Goal: Find specific page/section: Find specific page/section

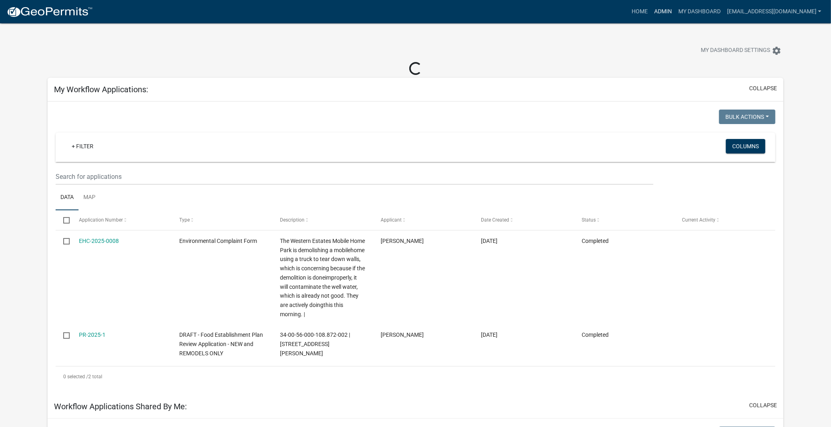
click at [651, 9] on link "Admin" at bounding box center [663, 11] width 24 height 15
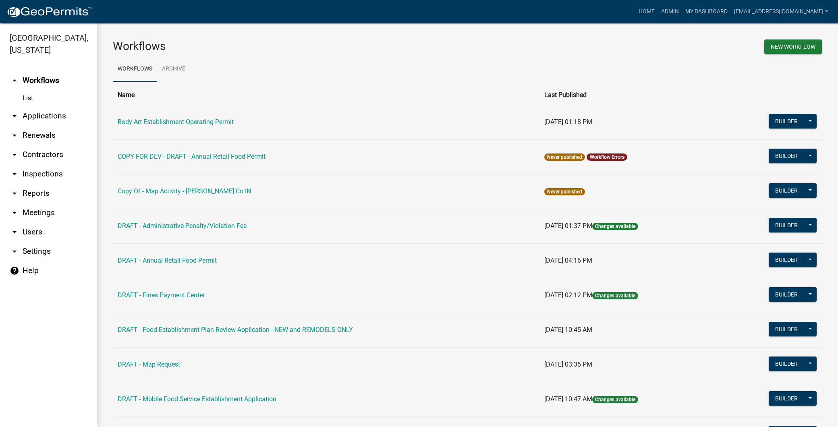
click at [34, 190] on link "arrow_drop_down Reports" at bounding box center [48, 193] width 97 height 19
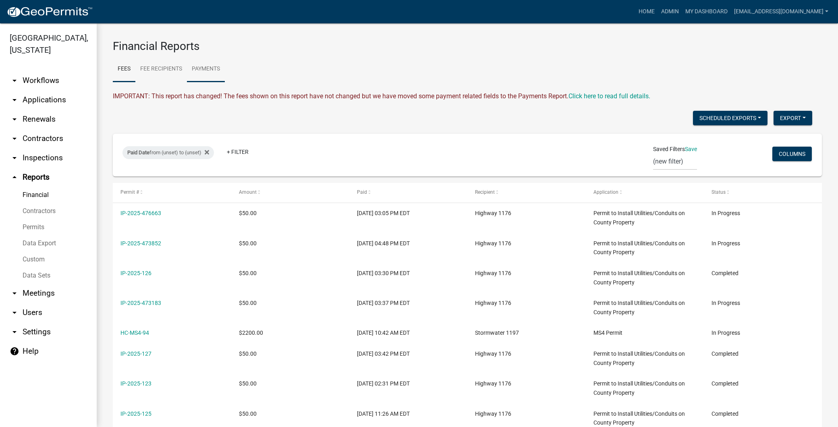
click at [198, 69] on link "Payments" at bounding box center [206, 69] width 38 height 26
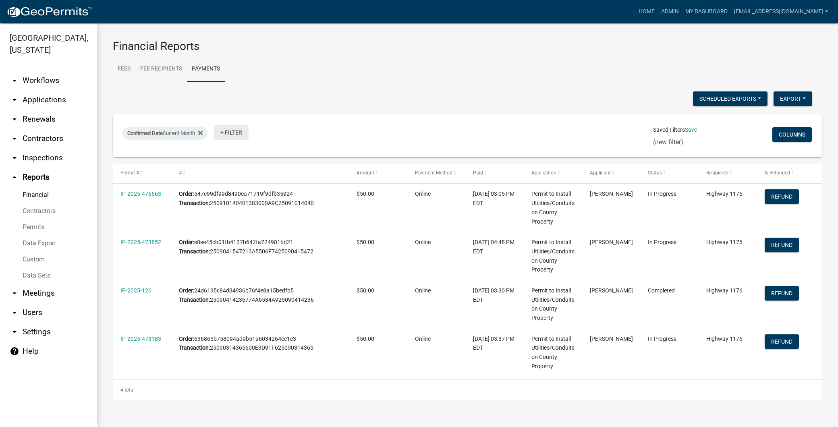
click at [230, 131] on link "+ Filter" at bounding box center [231, 132] width 35 height 15
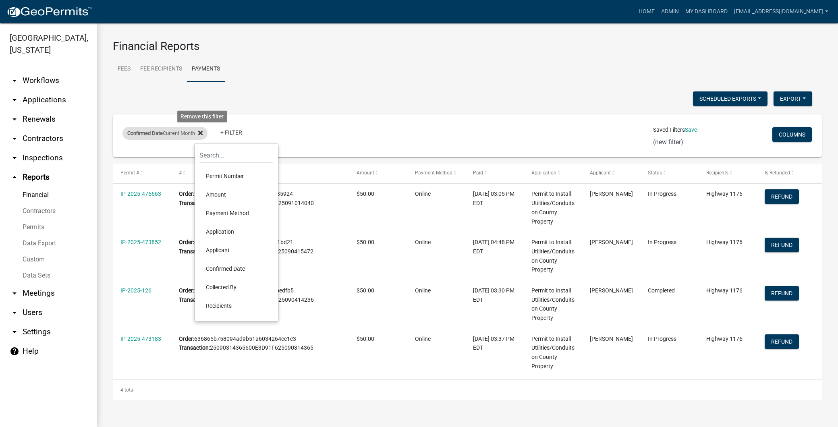
click at [202, 133] on icon at bounding box center [200, 133] width 4 height 6
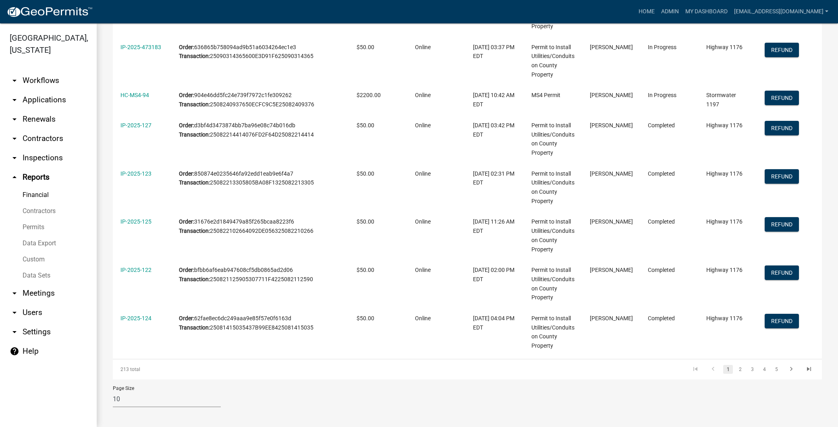
scroll to position [295, 0]
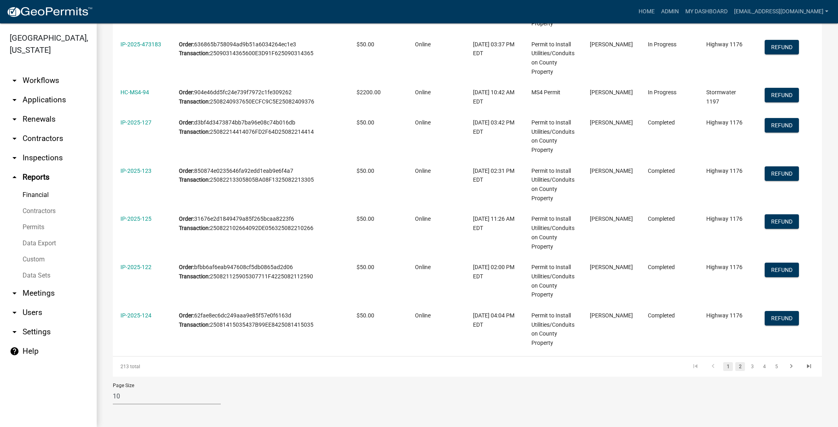
click at [735, 367] on link "2" at bounding box center [740, 366] width 10 height 9
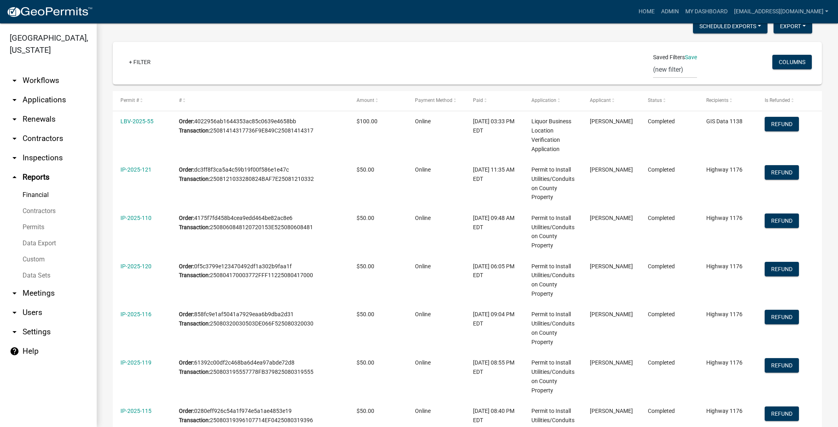
scroll to position [71, 0]
